Goal: Information Seeking & Learning: Understand process/instructions

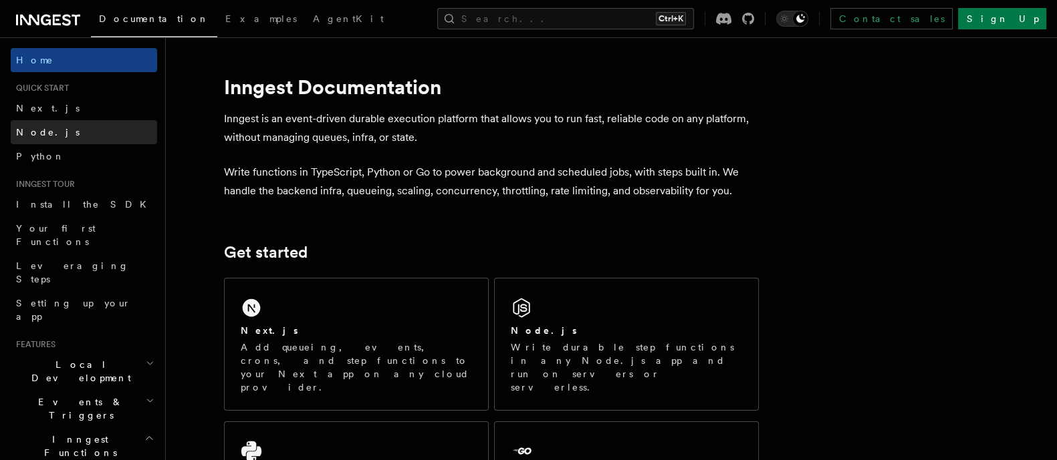
click at [77, 128] on link "Node.js" at bounding box center [84, 132] width 146 height 24
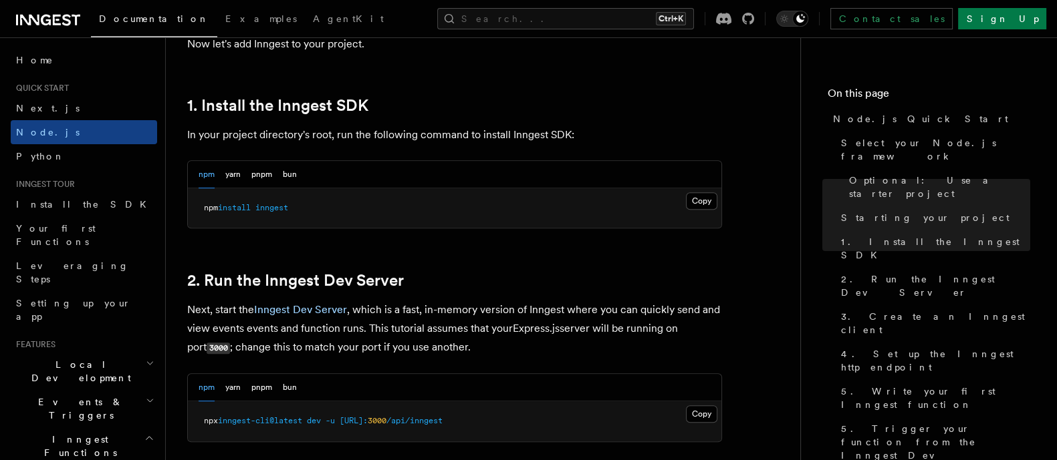
scroll to position [827, 0]
drag, startPoint x: 350, startPoint y: 207, endPoint x: 177, endPoint y: 205, distance: 172.4
copy span "npm install inngest"
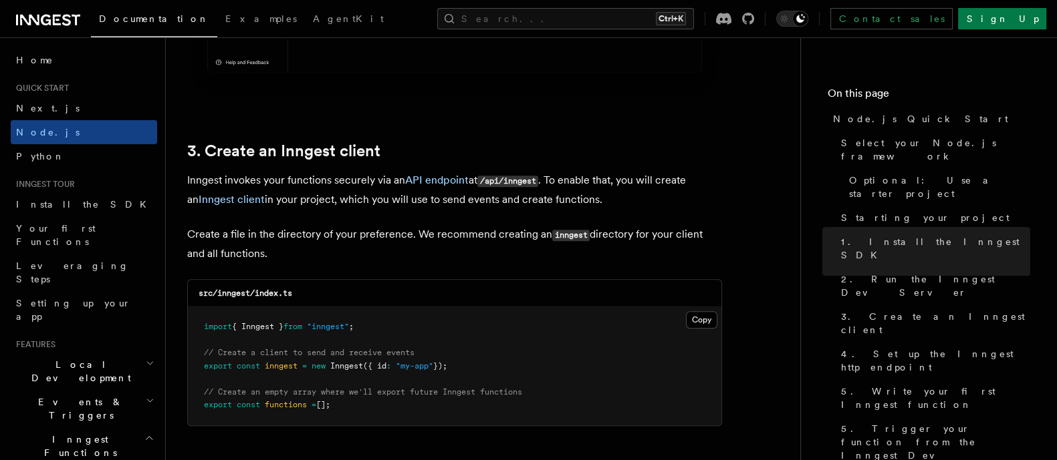
scroll to position [1648, 0]
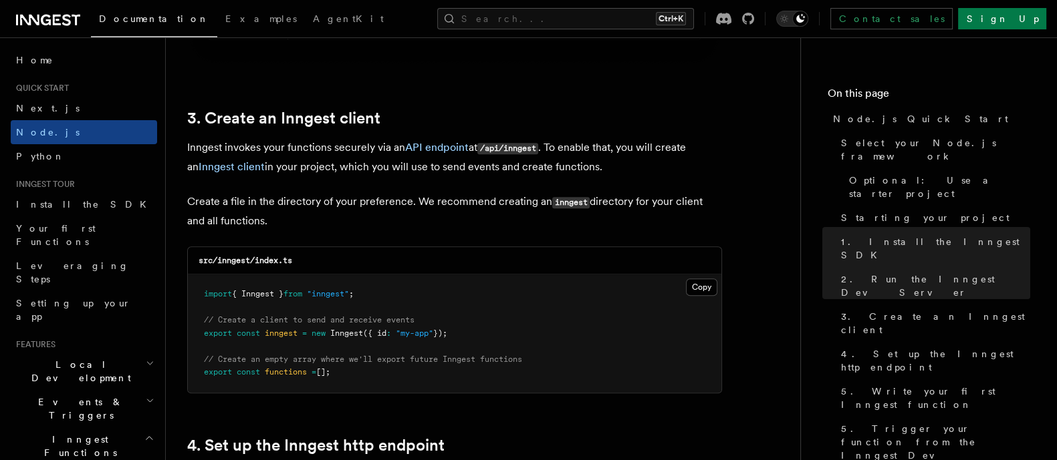
click at [419, 300] on pre "import { Inngest } from "inngest" ; // Create a client to send and receive even…" at bounding box center [454, 334] width 533 height 118
drag, startPoint x: 368, startPoint y: 290, endPoint x: 195, endPoint y: 283, distance: 172.6
click at [195, 283] on pre "import { Inngest } from "inngest" ; // Create a client to send and receive even…" at bounding box center [454, 334] width 533 height 118
copy span "import { Inngest } from "inngest" ;"
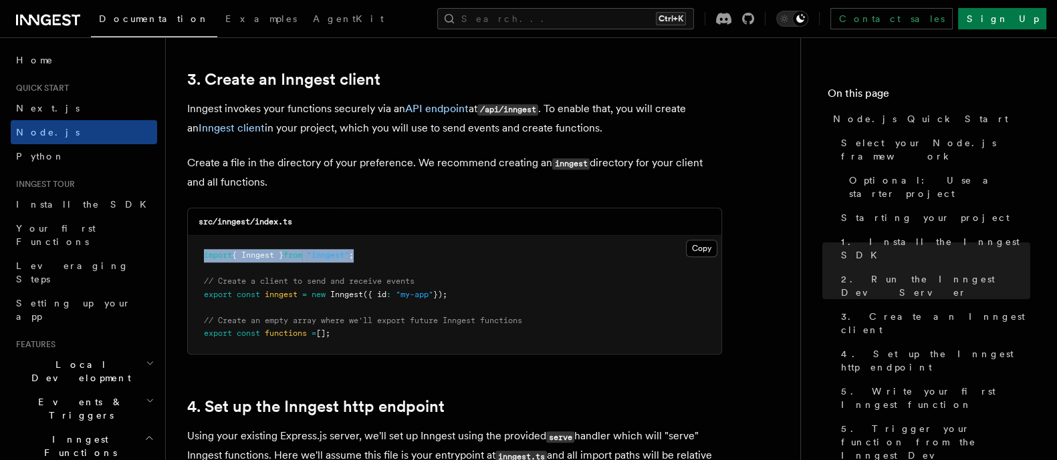
scroll to position [1705, 0]
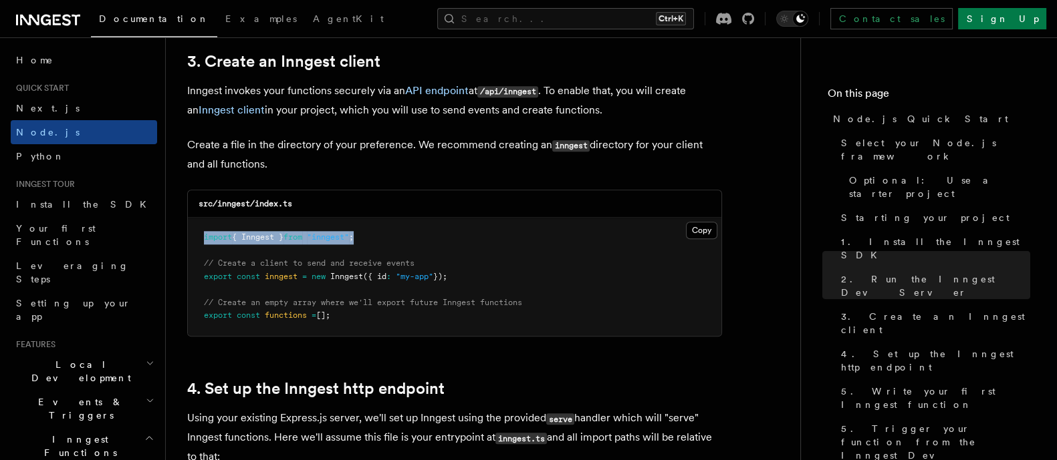
drag, startPoint x: 472, startPoint y: 275, endPoint x: 198, endPoint y: 279, distance: 274.0
click at [198, 279] on pre "import { Inngest } from "inngest" ; // Create a client to send and receive even…" at bounding box center [454, 277] width 533 height 118
copy span "export const inngest = new Inngest ({ id : "my-app" });"
drag, startPoint x: 344, startPoint y: 312, endPoint x: 182, endPoint y: 313, distance: 161.7
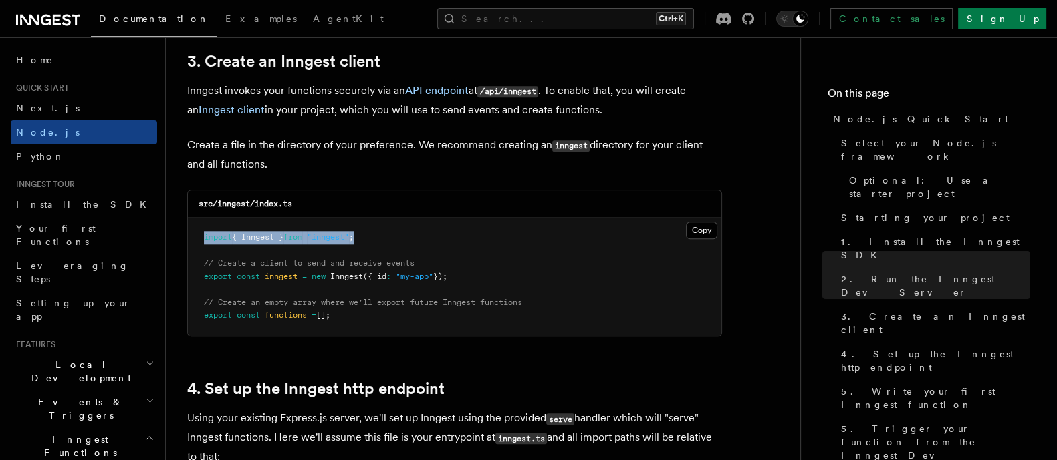
copy span "export const functions = [];"
click at [695, 231] on button "Copy Copied" at bounding box center [701, 230] width 31 height 17
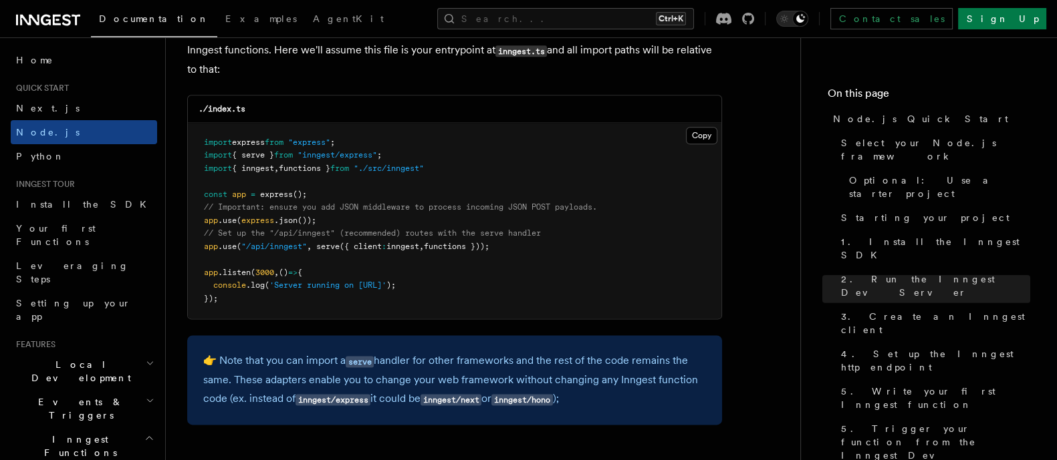
scroll to position [2062, 0]
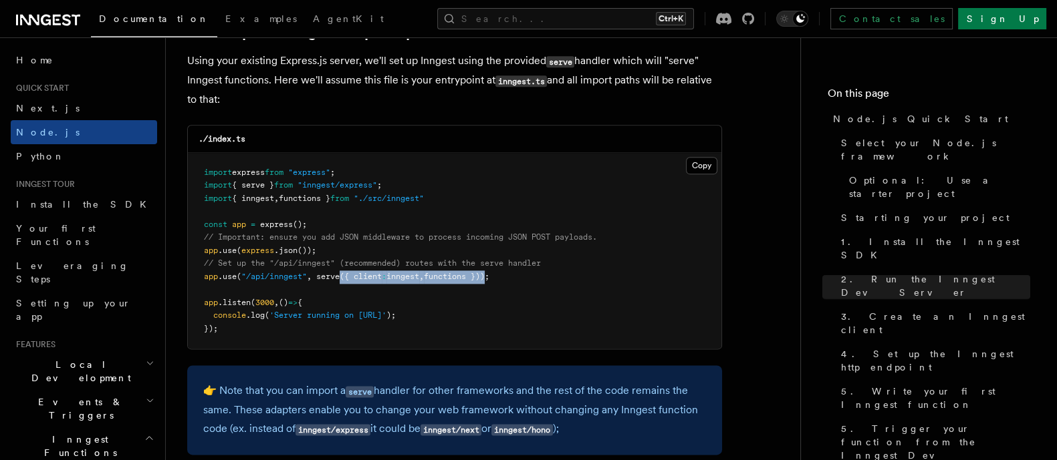
drag, startPoint x: 497, startPoint y: 277, endPoint x: 344, endPoint y: 275, distance: 152.4
click at [344, 275] on span "app .use ( "/api/inngest" , serve ({ client : inngest , functions }));" at bounding box center [346, 276] width 285 height 9
copy span "({ client : inngest , functions })"
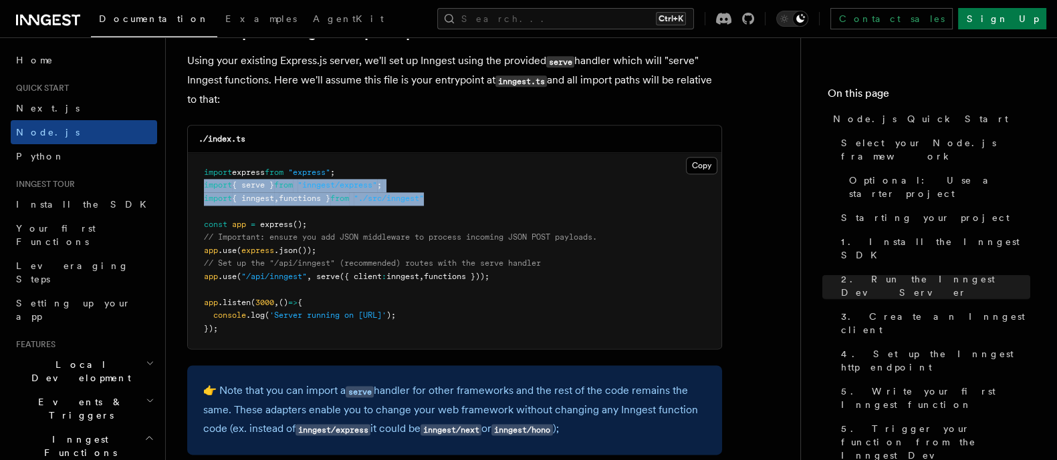
drag, startPoint x: 455, startPoint y: 195, endPoint x: 200, endPoint y: 192, distance: 254.7
click at [200, 192] on pre "import express from "express" ; import { serve } from "inngest/express" ; impor…" at bounding box center [454, 251] width 533 height 196
copy code "import { serve } from "inngest/express" ; import { inngest , functions } from "…"
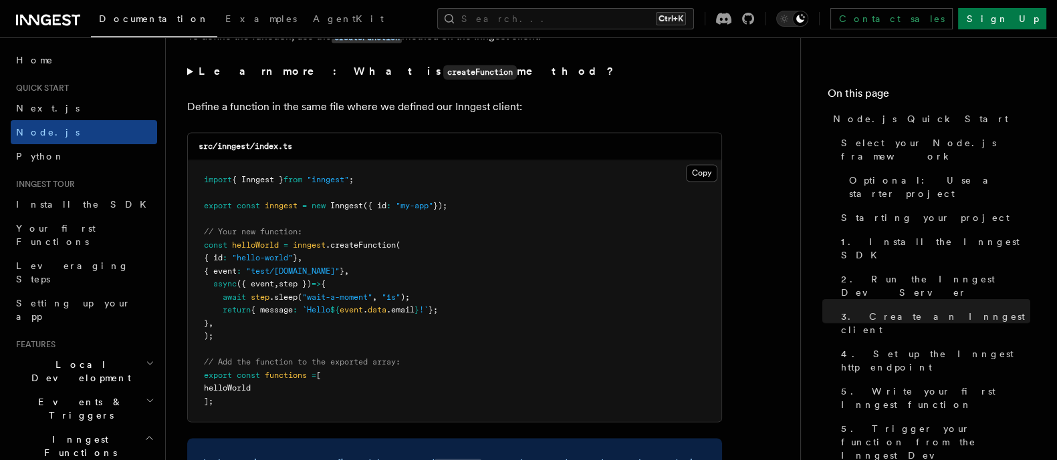
scroll to position [2623, 0]
